Goal: Contribute content

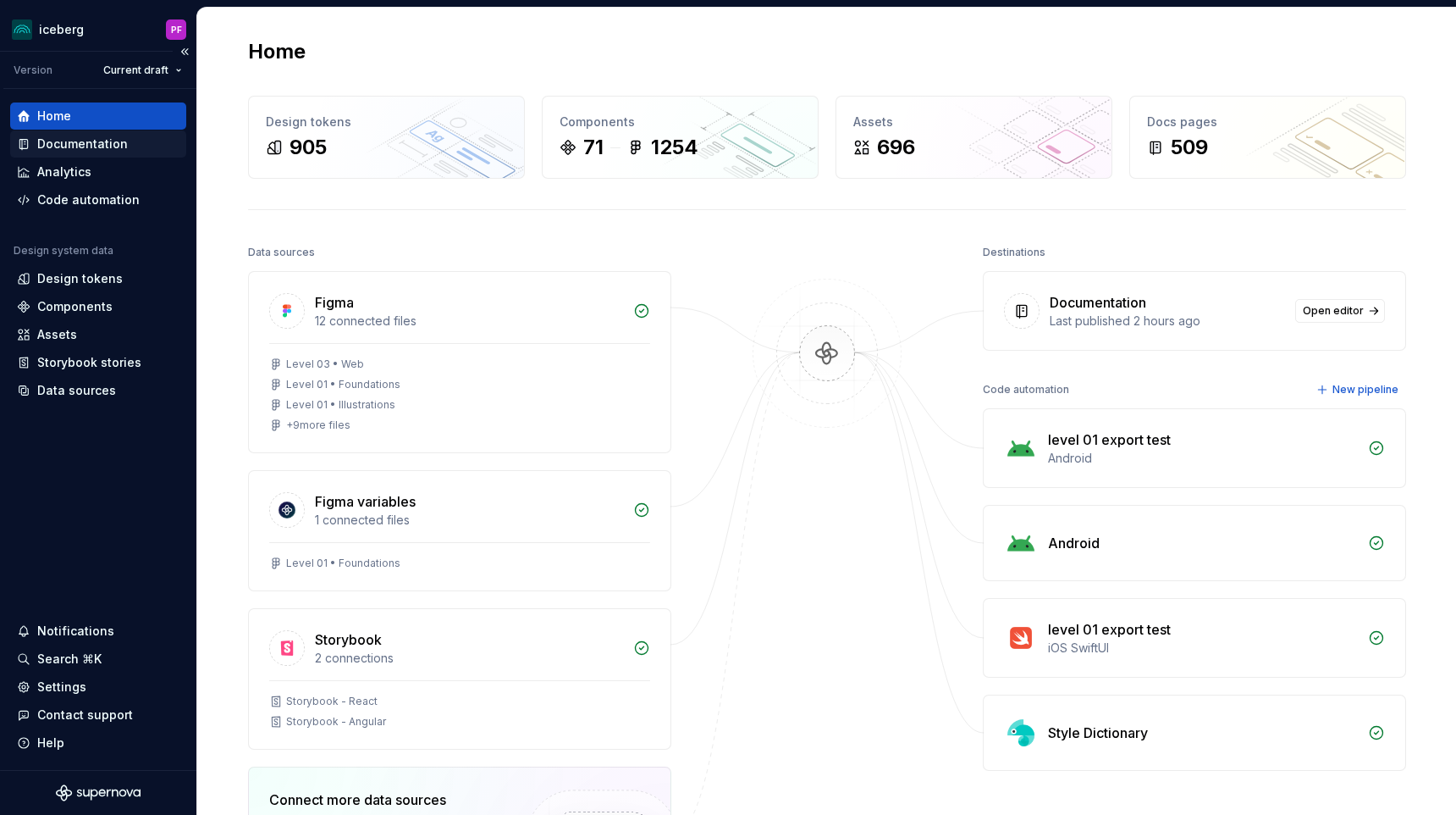
click at [93, 145] on div "Documentation" at bounding box center [82, 143] width 91 height 16
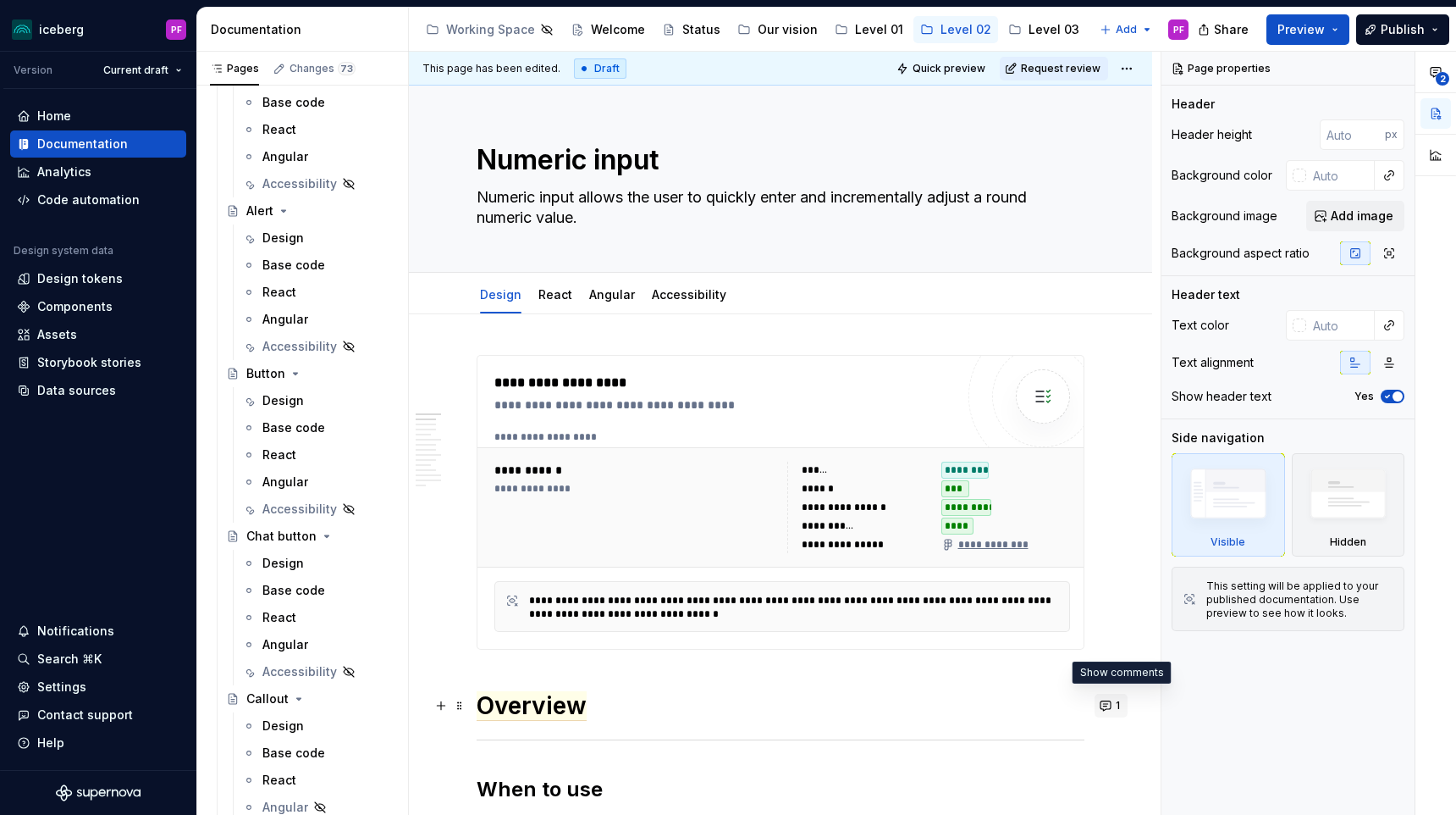
click at [1127, 707] on button "1" at bounding box center [1111, 706] width 33 height 23
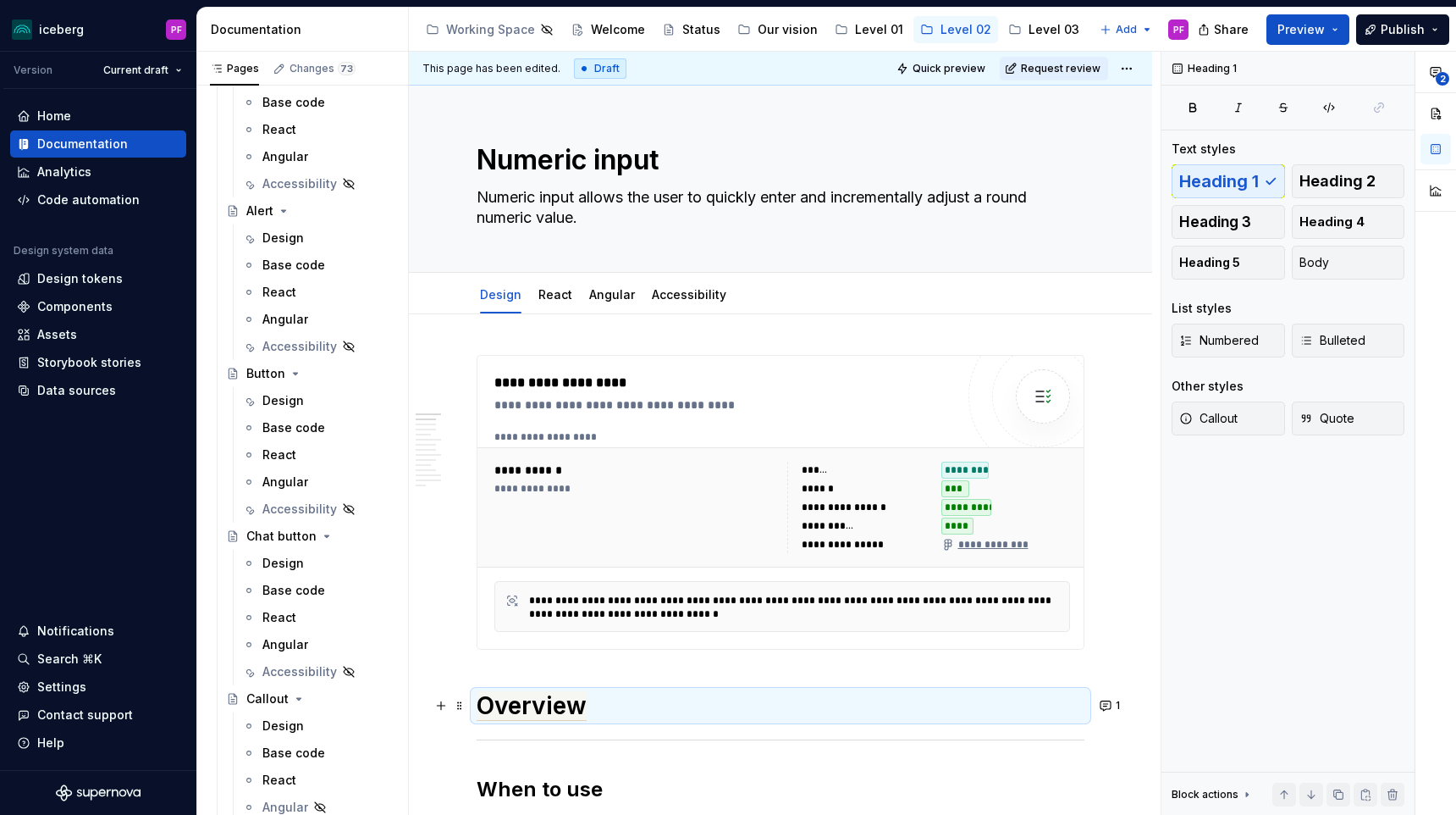
type textarea "*"
